Goal: Task Accomplishment & Management: Complete application form

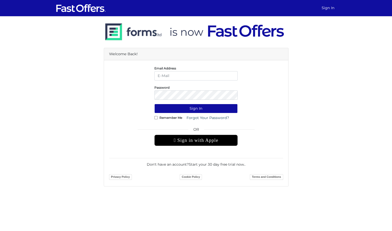
click at [157, 116] on input "Remember Me" at bounding box center [155, 117] width 3 height 3
checkbox input "true"
click at [172, 74] on input "email" at bounding box center [195, 75] width 83 height 9
type input "deals.with.brandon@gmail.com"
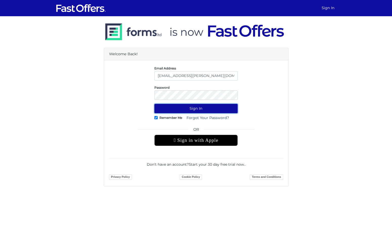
click at [182, 106] on button "Sign In" at bounding box center [195, 108] width 83 height 9
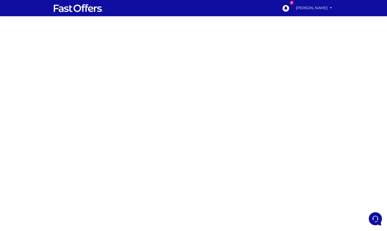
click at [105, 63] on div at bounding box center [193, 142] width 387 height 253
